Goal: Find contact information: Find contact information

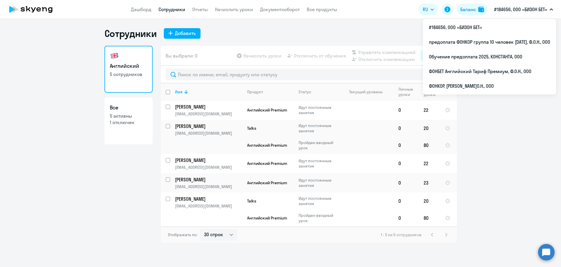
select select "30"
click at [511, 7] on p "#184656, ООО «БИЗОН БЕТ»" at bounding box center [520, 9] width 53 height 7
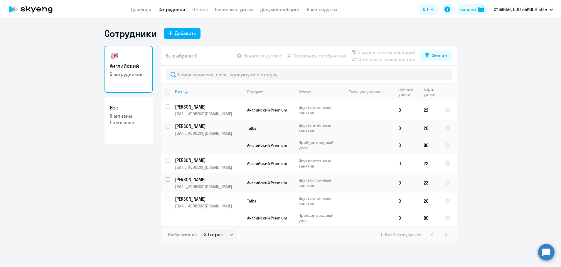
click at [511, 9] on p "#184656, ООО «БИЗОН БЕТ»" at bounding box center [520, 9] width 53 height 7
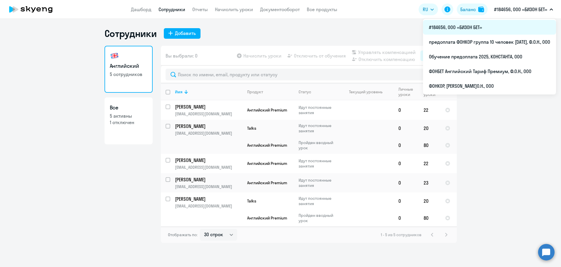
click at [463, 23] on li "#184656, ООО «БИЗОН БЕТ»" at bounding box center [489, 27] width 133 height 15
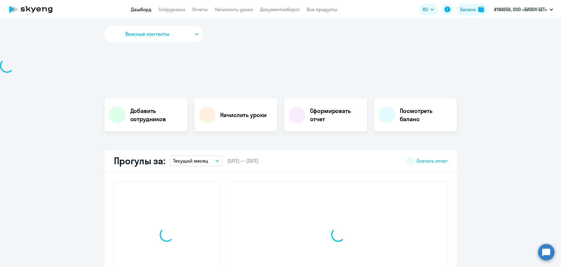
select select "30"
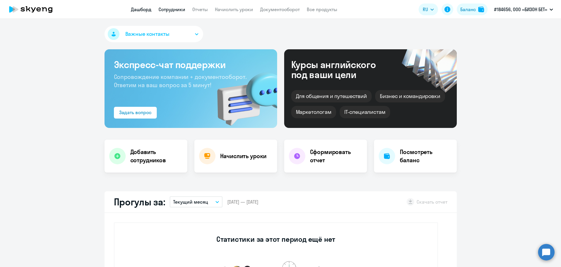
click at [173, 9] on link "Сотрудники" at bounding box center [172, 9] width 27 height 6
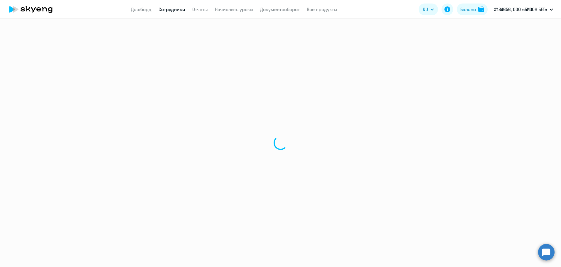
select select "30"
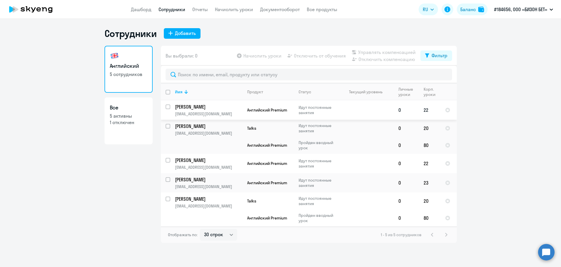
click at [208, 109] on p "[PERSON_NAME]" at bounding box center [208, 107] width 66 height 6
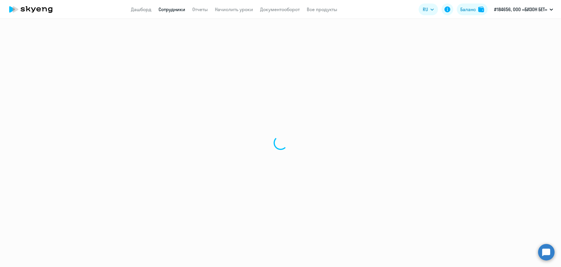
select select "english"
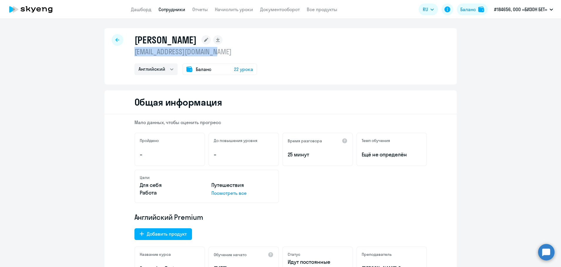
drag, startPoint x: 234, startPoint y: 53, endPoint x: 130, endPoint y: 53, distance: 103.9
click at [130, 53] on div "[PERSON_NAME] [EMAIL_ADDRESS][DOMAIN_NAME] Английский Баланс 22 урока" at bounding box center [281, 56] width 352 height 56
copy p "[EMAIL_ADDRESS][DOMAIN_NAME]"
click at [41, 11] on icon at bounding box center [31, 9] width 52 height 15
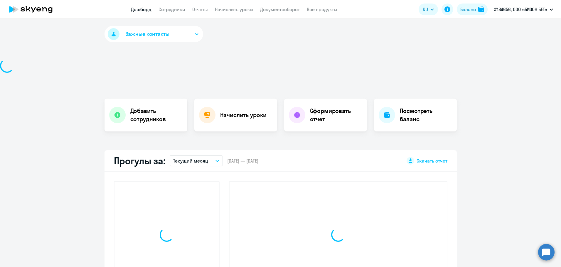
select select "30"
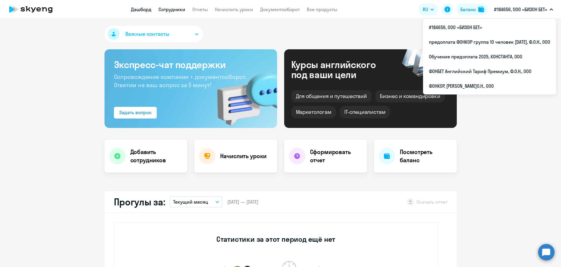
click at [167, 10] on link "Сотрудники" at bounding box center [172, 9] width 27 height 6
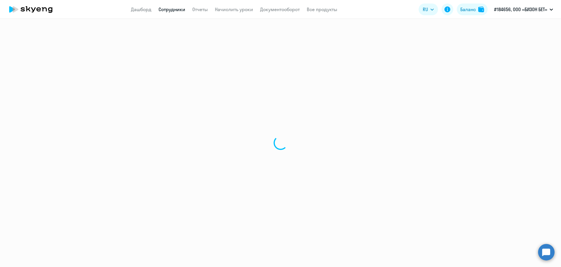
select select "30"
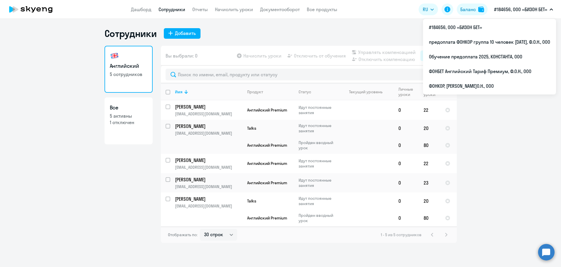
click at [514, 5] on button "#184656, ООО «БИЗОН БЕТ»" at bounding box center [523, 9] width 65 height 14
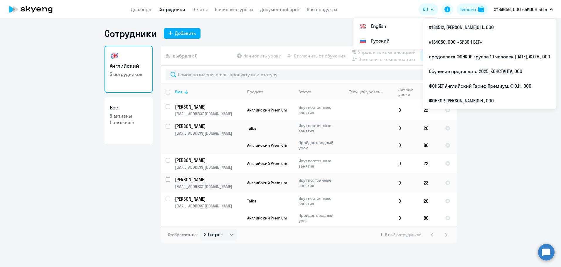
select select "30"
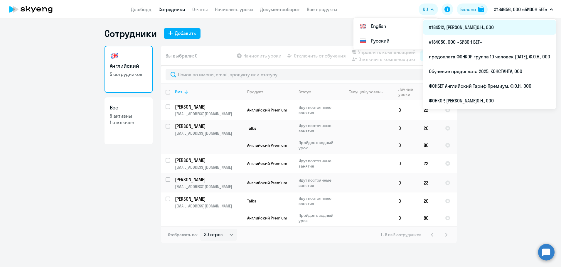
click at [449, 26] on li "#184512, [PERSON_NAME]О.Н., ООО" at bounding box center [489, 27] width 133 height 15
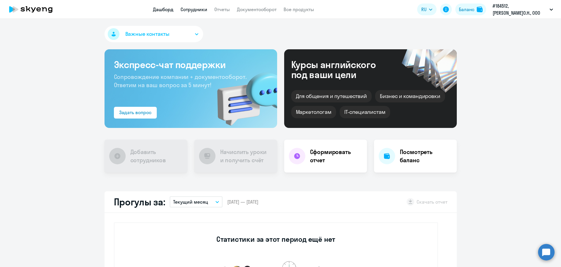
click at [198, 8] on link "Сотрудники" at bounding box center [194, 9] width 27 height 6
